Goal: Navigation & Orientation: Find specific page/section

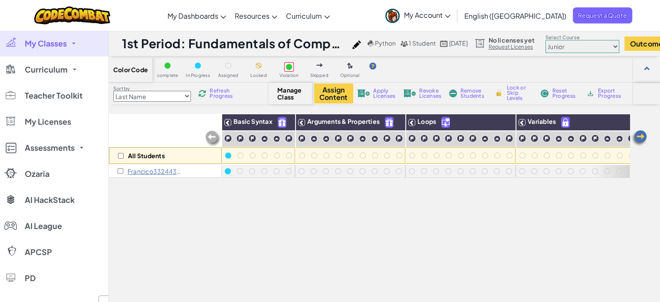
click at [47, 42] on span "My Classes" at bounding box center [46, 44] width 42 height 8
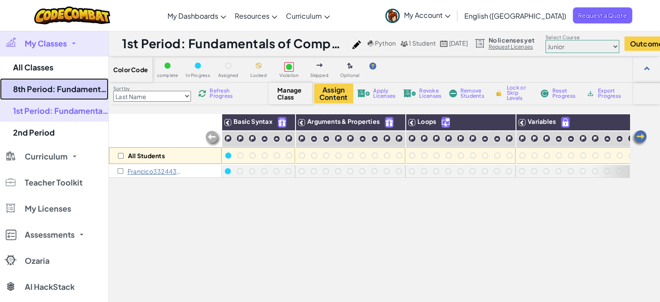
click at [53, 87] on link "8th Period: Fundamentals of Computer Science" at bounding box center [54, 89] width 109 height 22
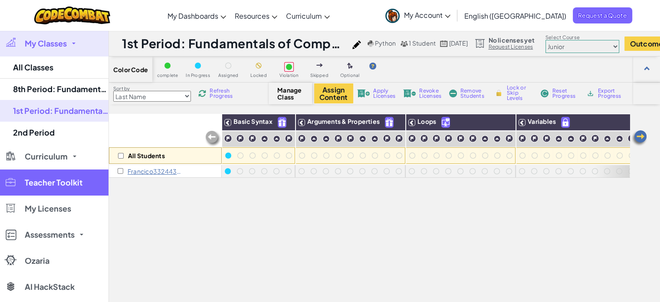
select select "560f1a9f22961295f9427742"
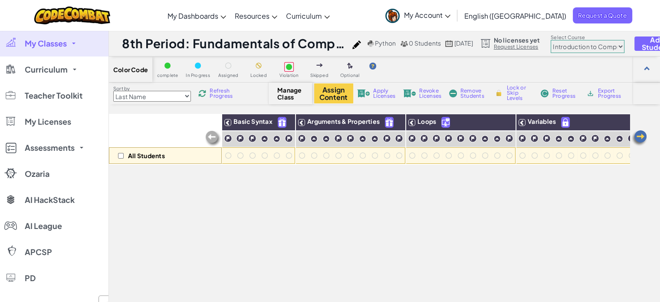
click at [76, 45] on link "My Classes" at bounding box center [54, 43] width 109 height 26
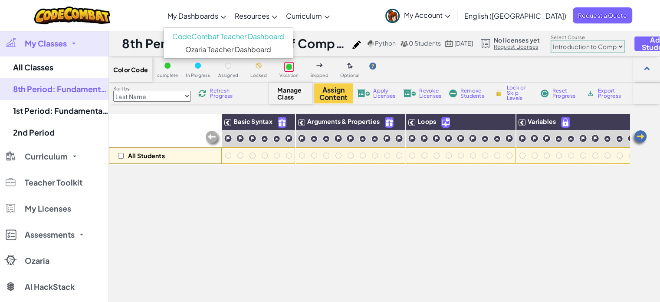
click at [217, 17] on span "My Dashboards" at bounding box center [193, 15] width 51 height 9
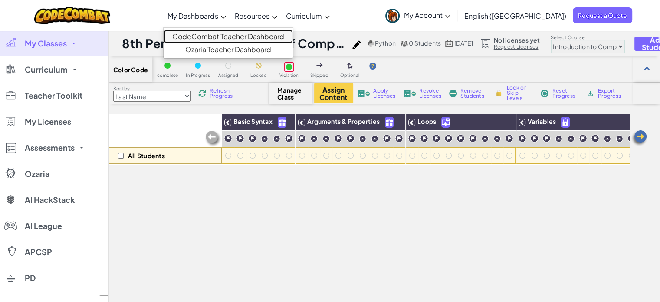
click at [233, 38] on link "CodeCombat Teacher Dashboard" at bounding box center [228, 36] width 129 height 13
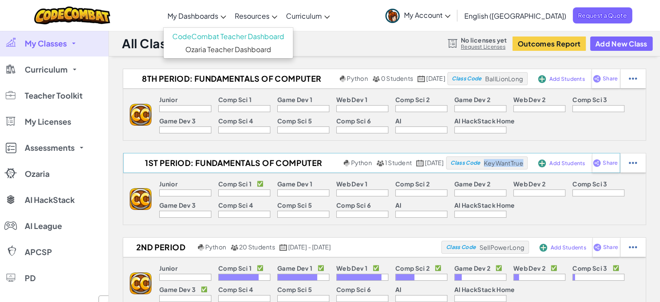
drag, startPoint x: 484, startPoint y: 164, endPoint x: 524, endPoint y: 168, distance: 40.2
click at [524, 85] on div "Class Code KeyWantTrue" at bounding box center [488, 78] width 80 height 13
copy span "KeyWantTrue"
click at [451, 17] on icon at bounding box center [448, 16] width 6 height 3
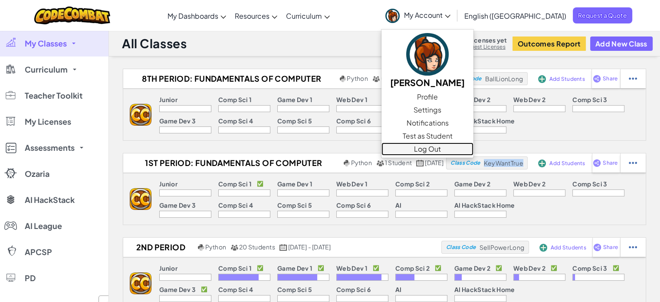
click at [469, 150] on link "Log Out" at bounding box center [428, 148] width 92 height 13
